Goal: Task Accomplishment & Management: Use online tool/utility

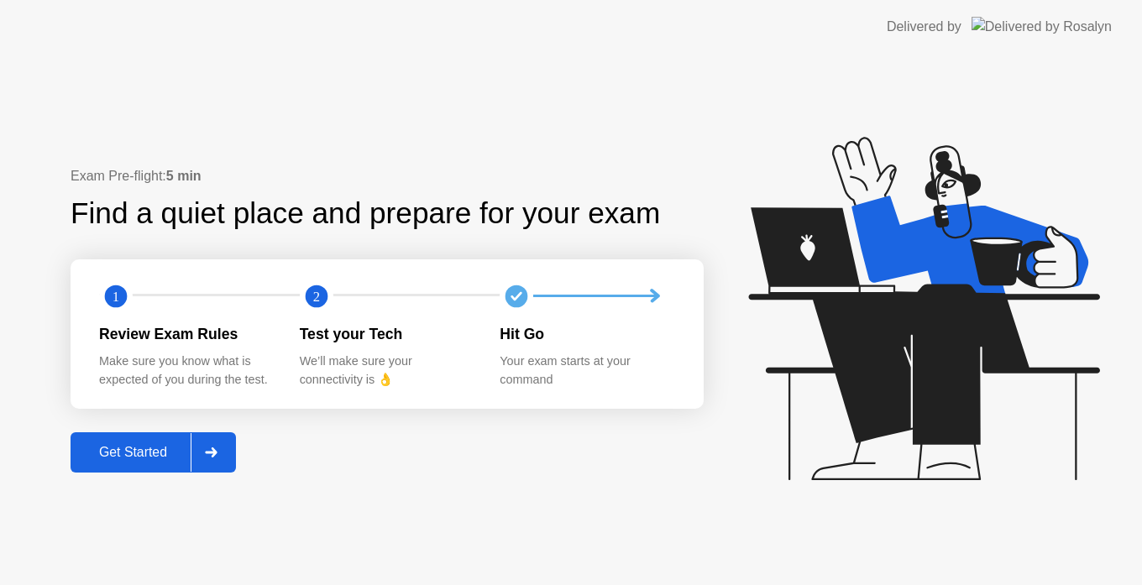
click at [148, 460] on div "Get Started" at bounding box center [133, 452] width 115 height 15
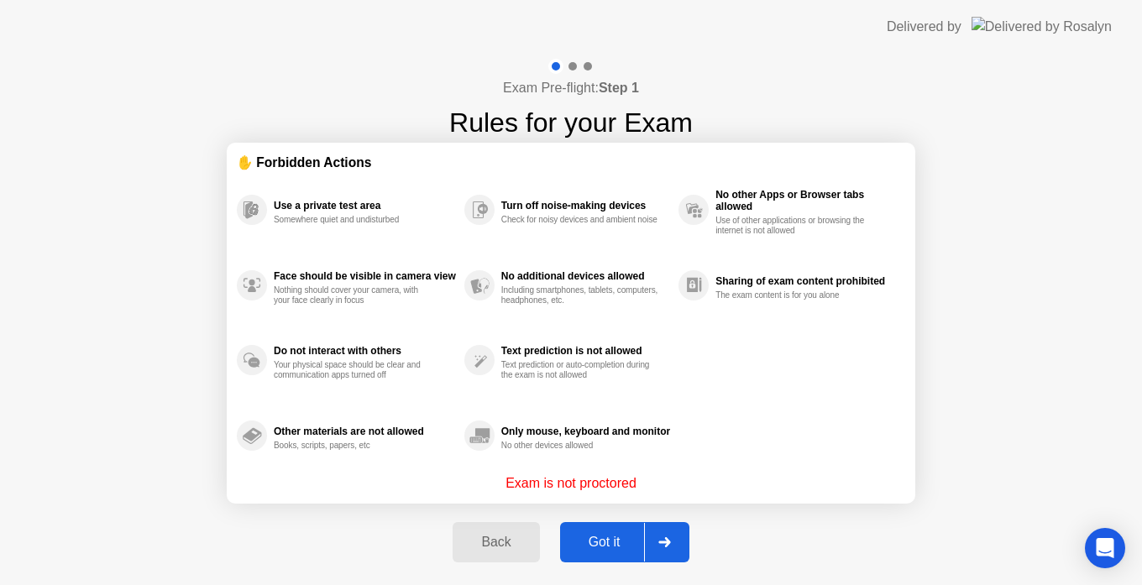
click at [597, 531] on button "Got it" at bounding box center [624, 542] width 129 height 40
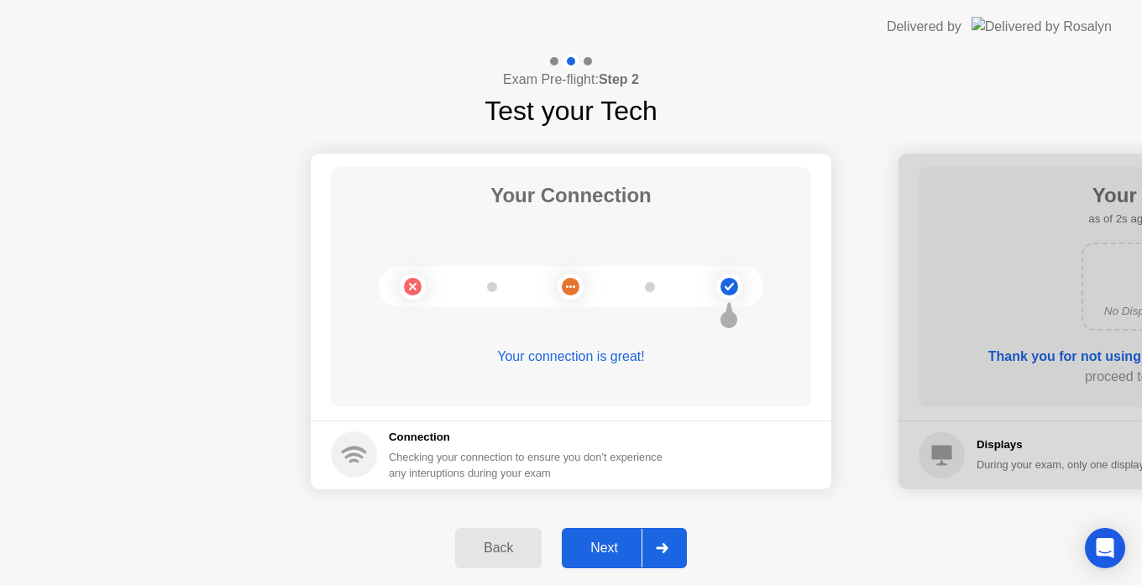
click at [612, 541] on div "Next" at bounding box center [604, 548] width 75 height 15
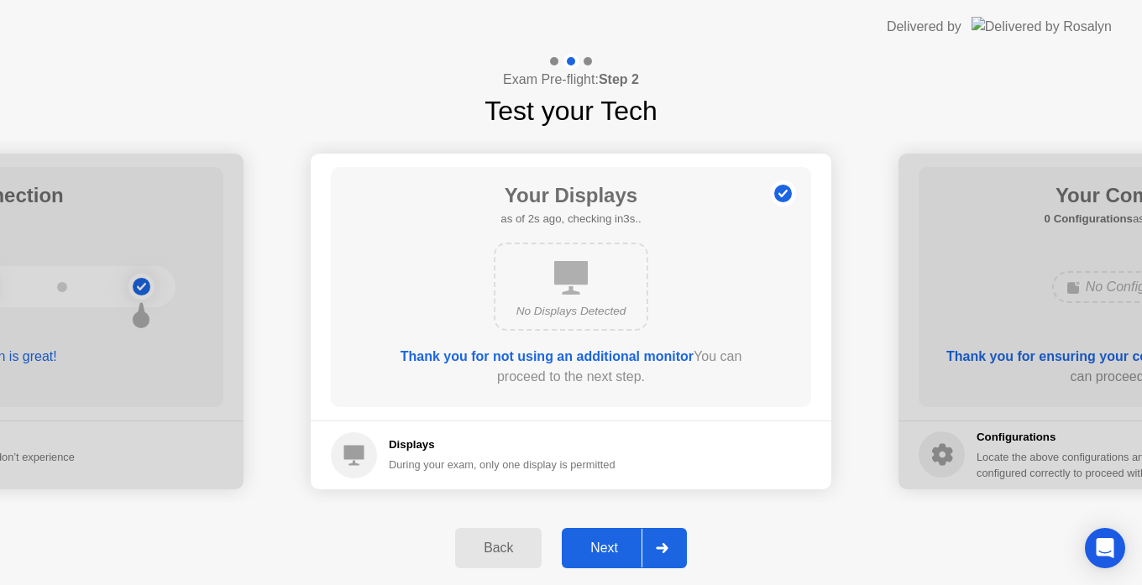
click at [626, 532] on button "Next" at bounding box center [624, 548] width 125 height 40
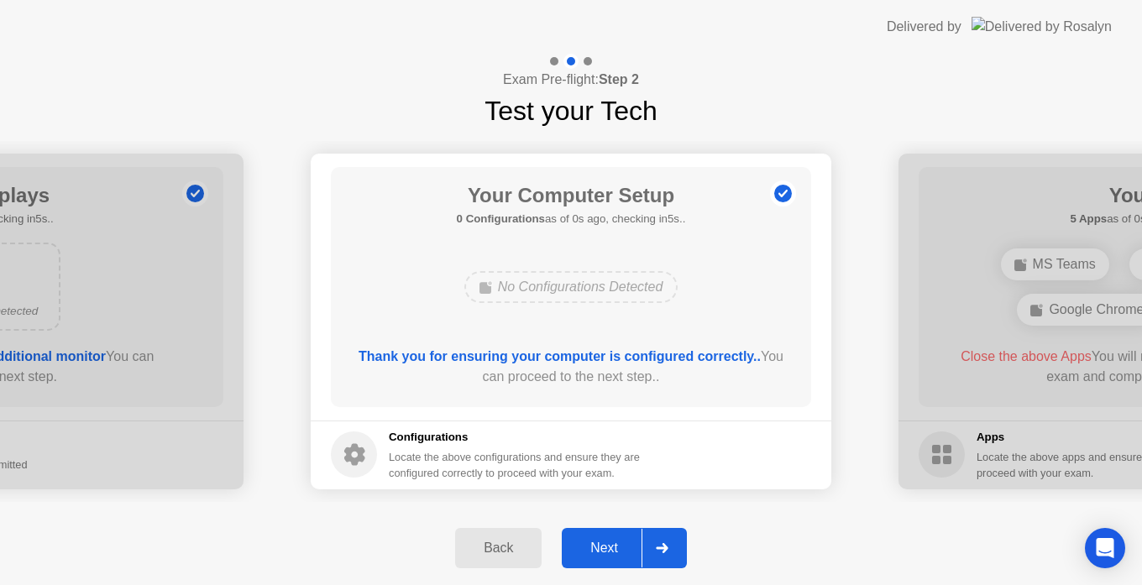
click at [614, 542] on div "Next" at bounding box center [604, 548] width 75 height 15
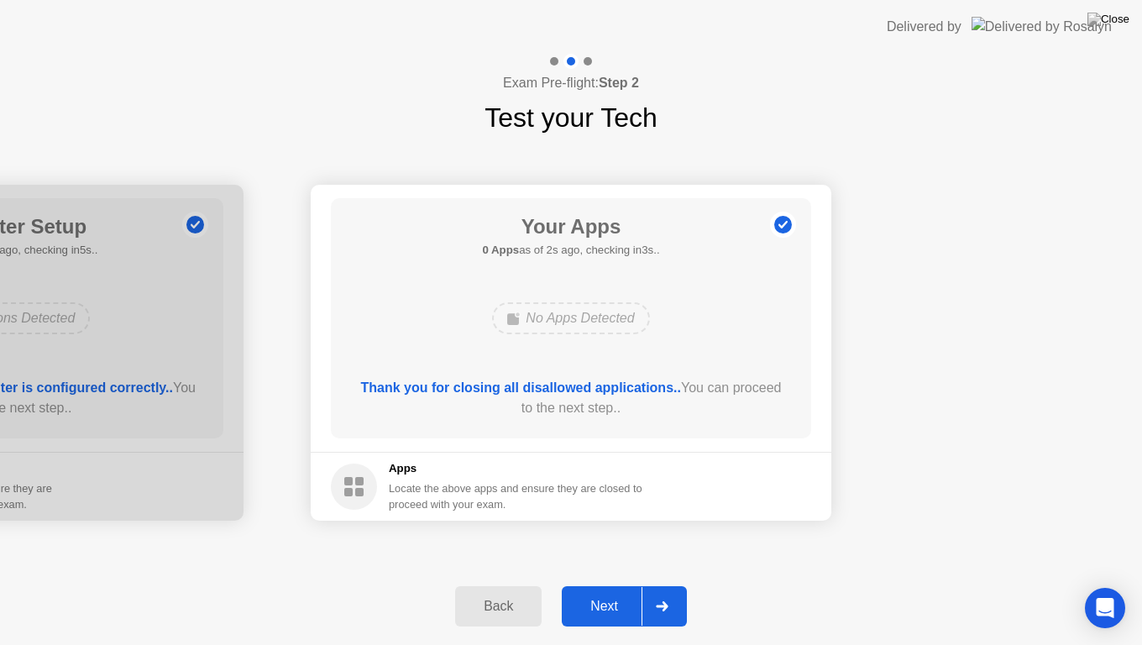
click at [619, 584] on div "Next" at bounding box center [604, 606] width 75 height 15
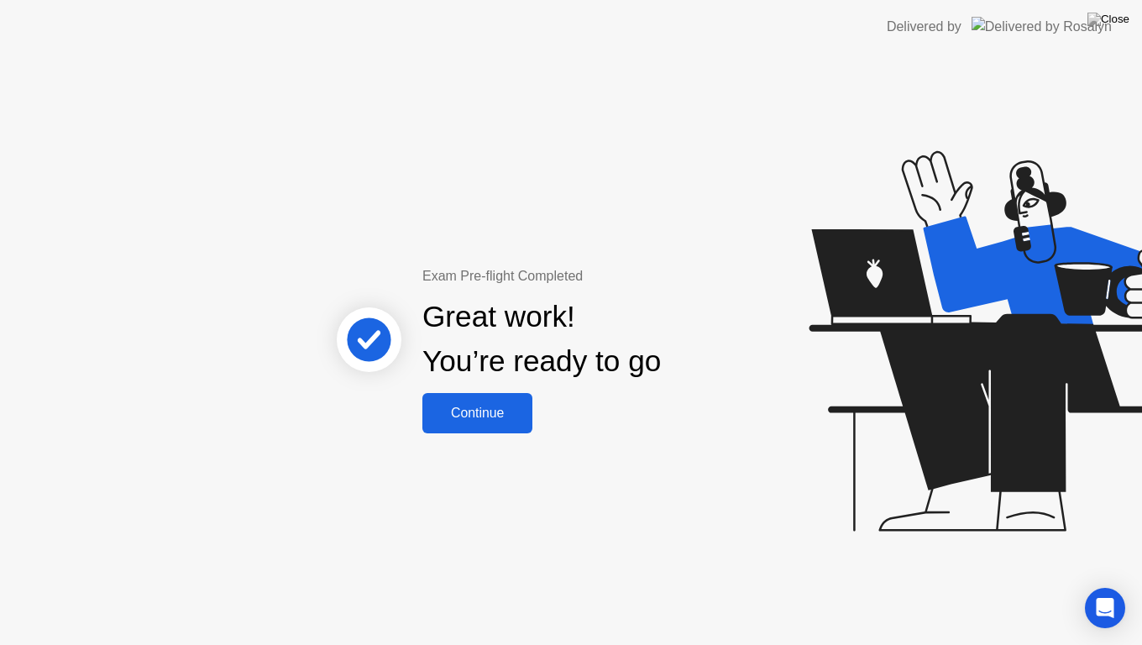
click at [476, 411] on div "Continue" at bounding box center [477, 413] width 100 height 15
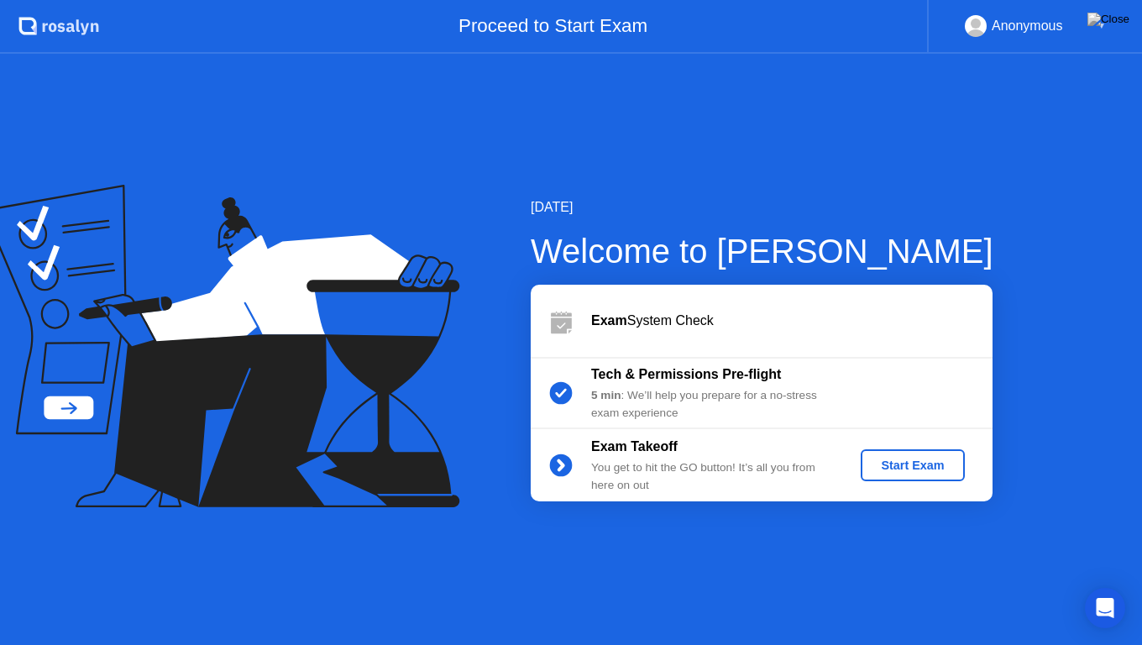
click at [887, 465] on div "Start Exam" at bounding box center [912, 464] width 90 height 13
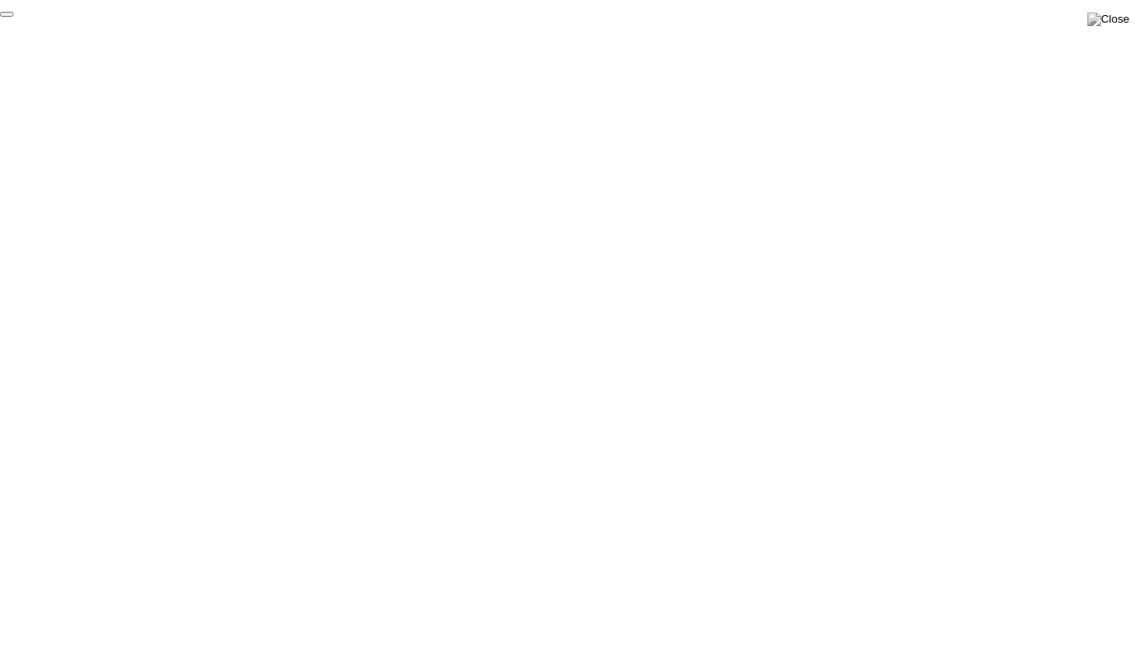
click div "End Proctoring Session"
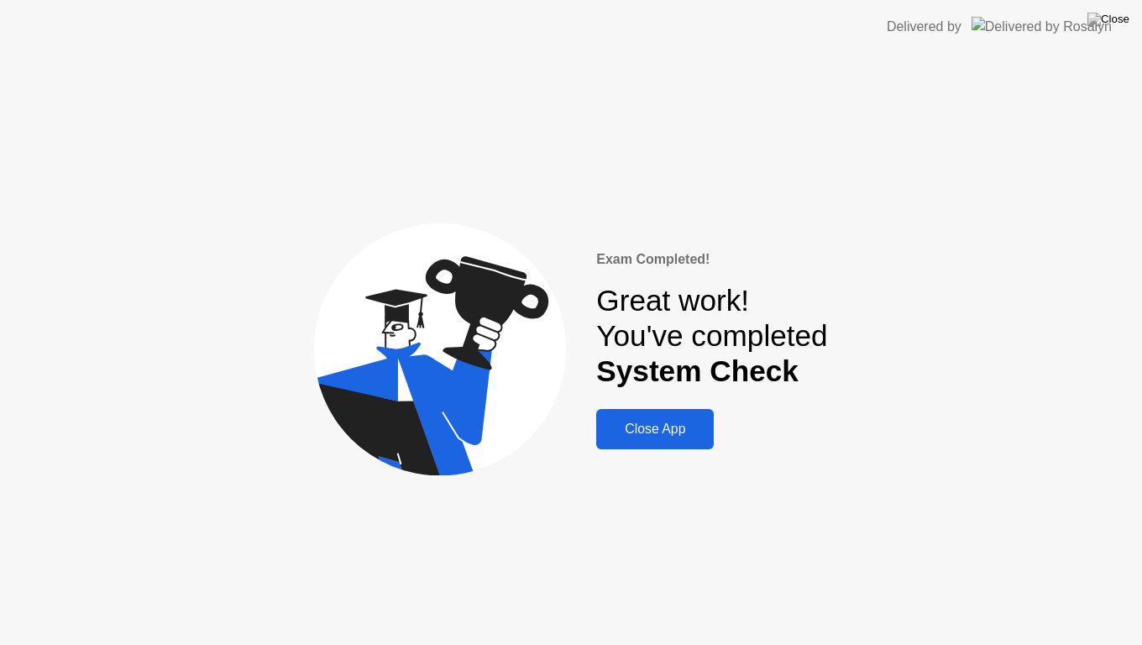
click at [665, 436] on div "Close App" at bounding box center [654, 428] width 107 height 15
